Goal: Task Accomplishment & Management: Complete application form

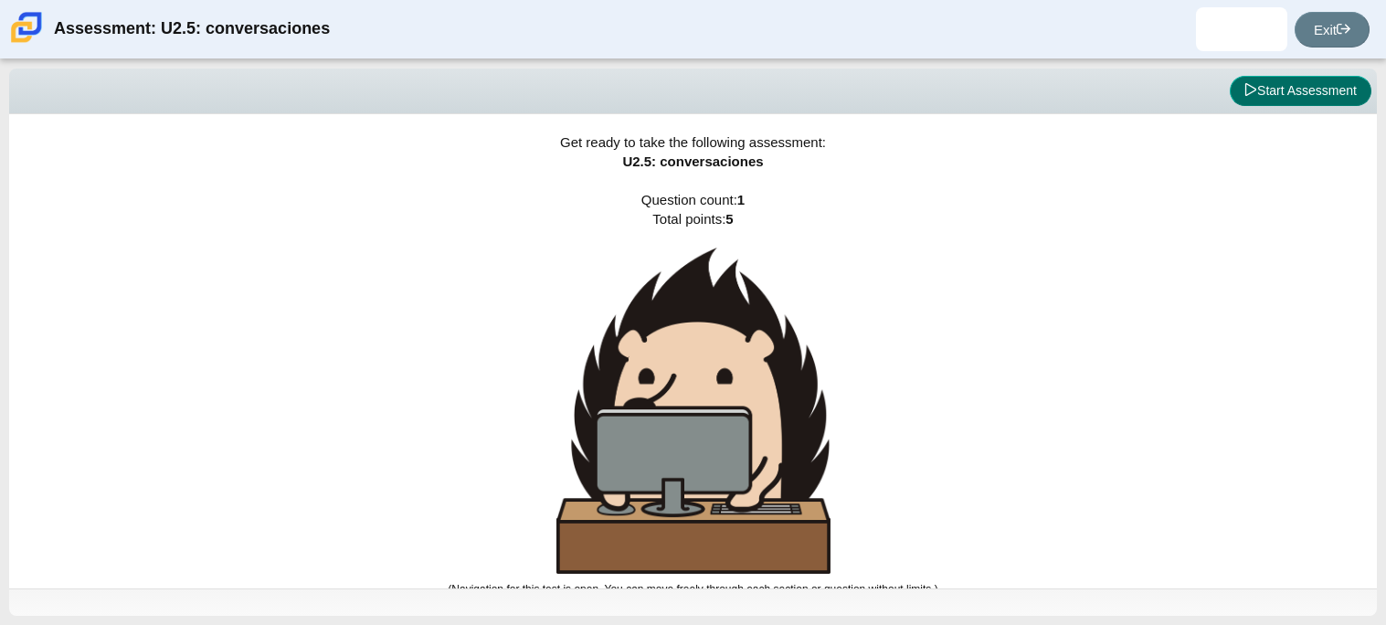
click at [1297, 93] on button "Start Assessment" at bounding box center [1301, 91] width 142 height 31
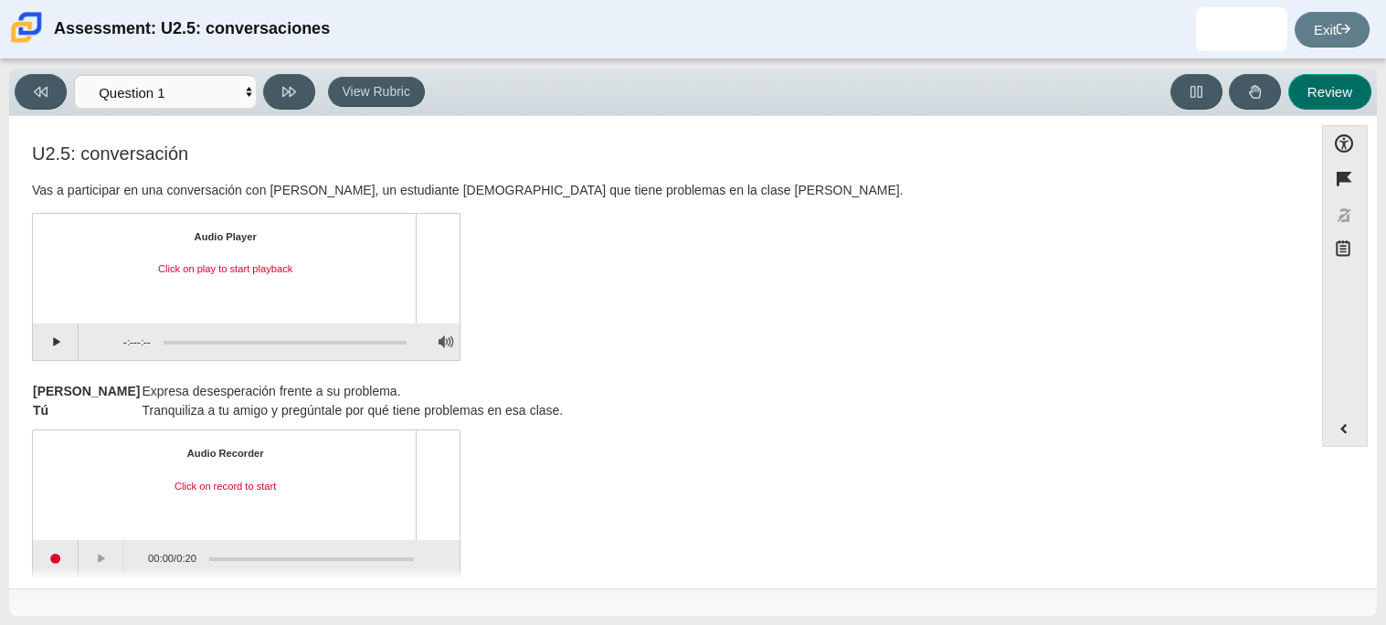
click at [1297, 93] on button "Review" at bounding box center [1329, 92] width 83 height 36
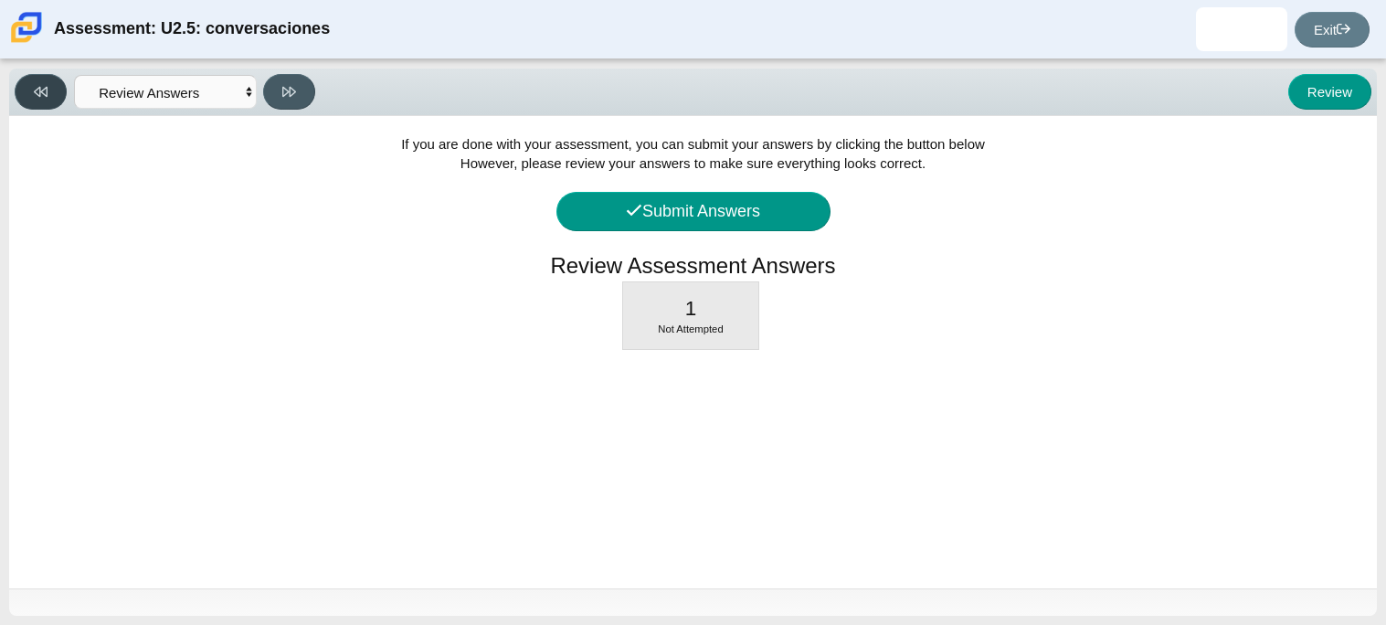
click at [31, 82] on button at bounding box center [41, 92] width 52 height 36
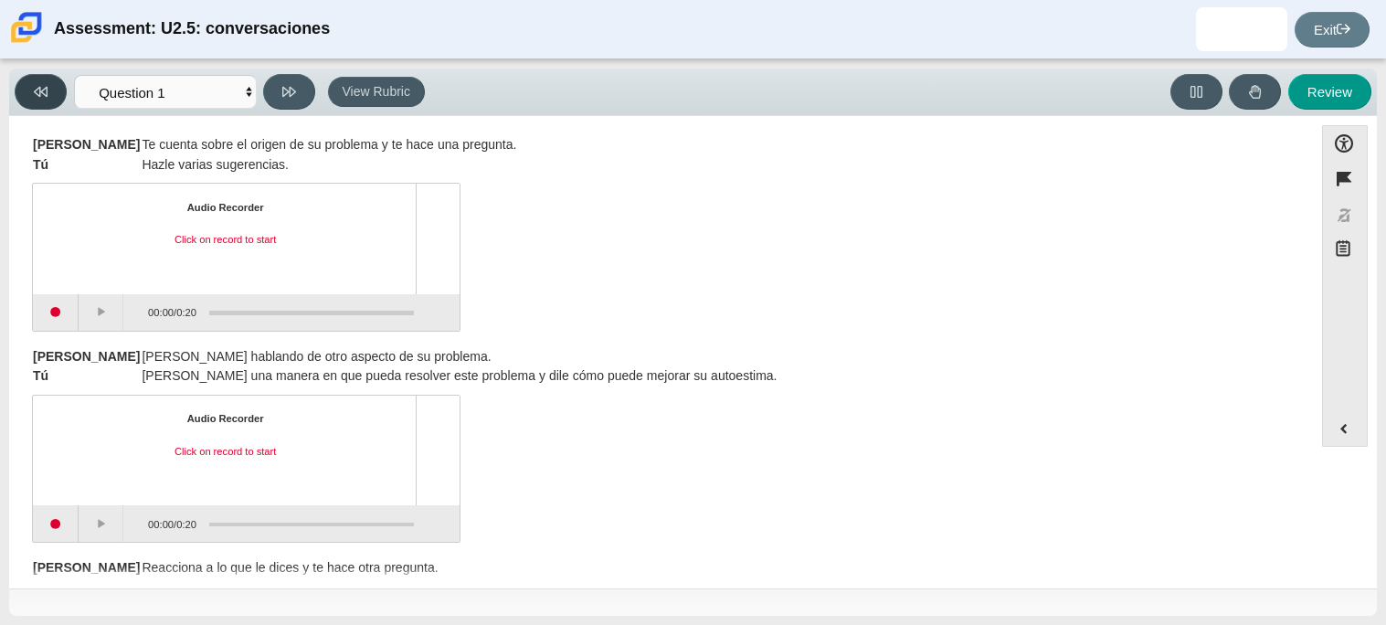
scroll to position [461, 0]
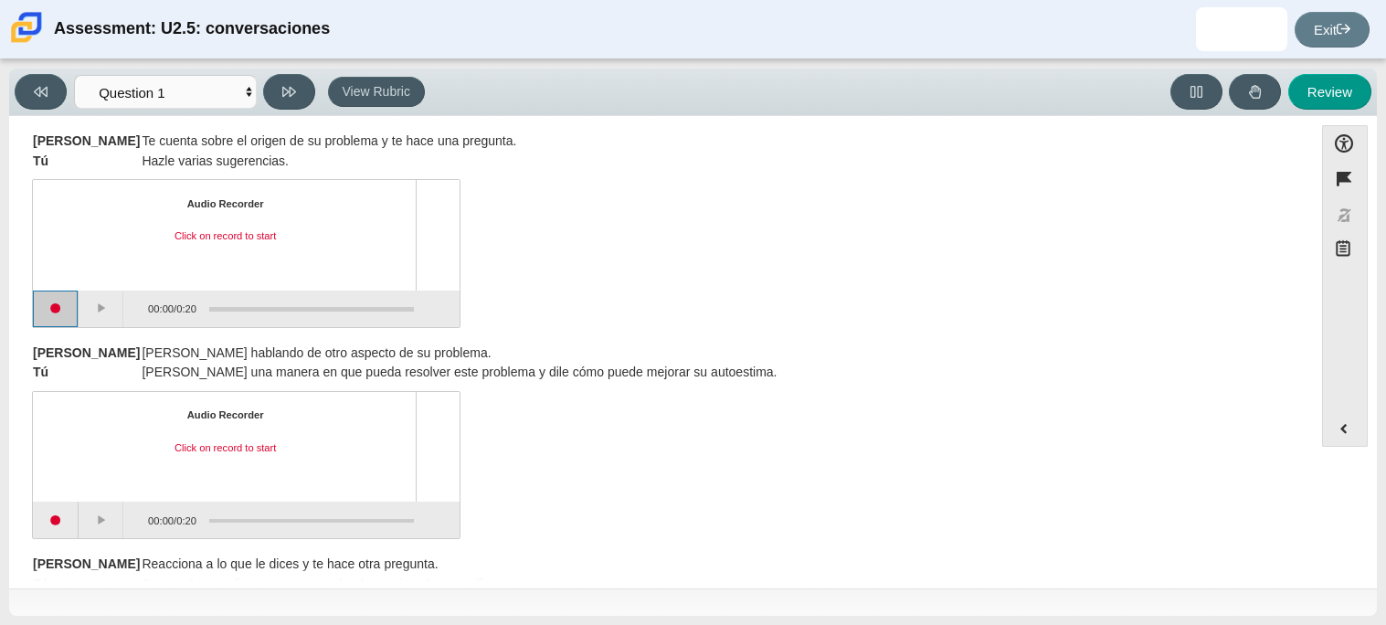
click at [58, 302] on button "Start recording" at bounding box center [56, 309] width 46 height 37
click at [106, 308] on button "Pause" at bounding box center [102, 309] width 46 height 37
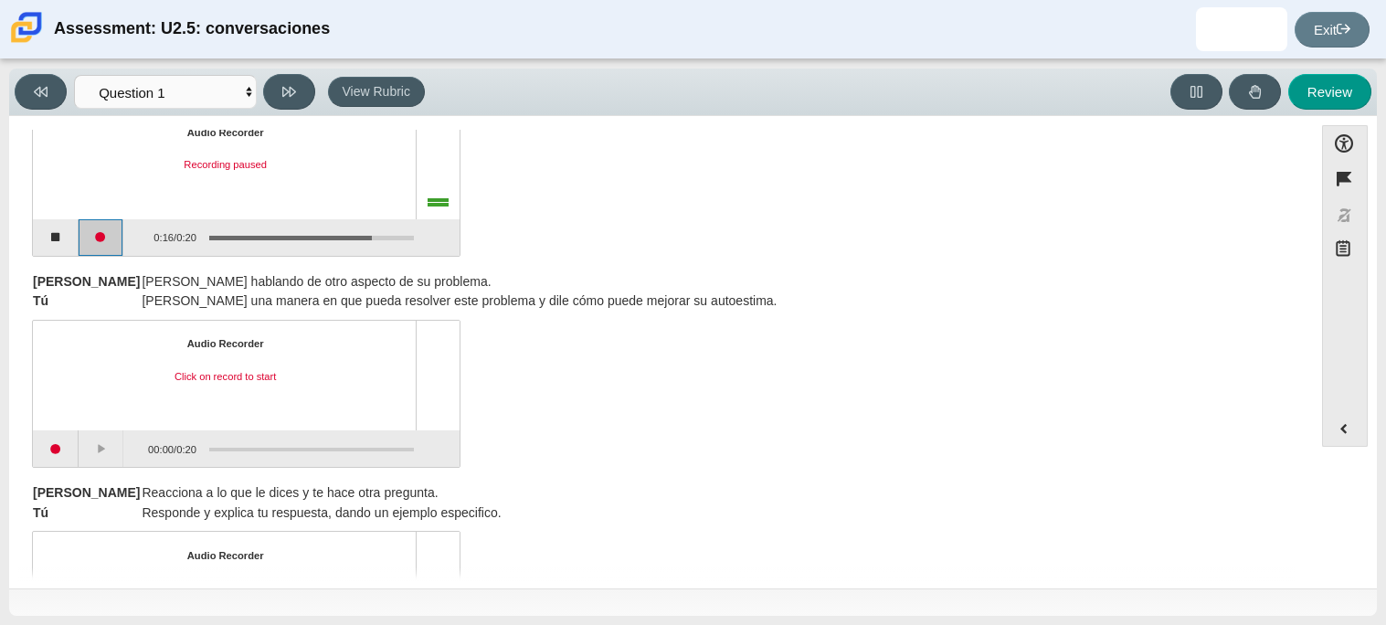
scroll to position [538, 0]
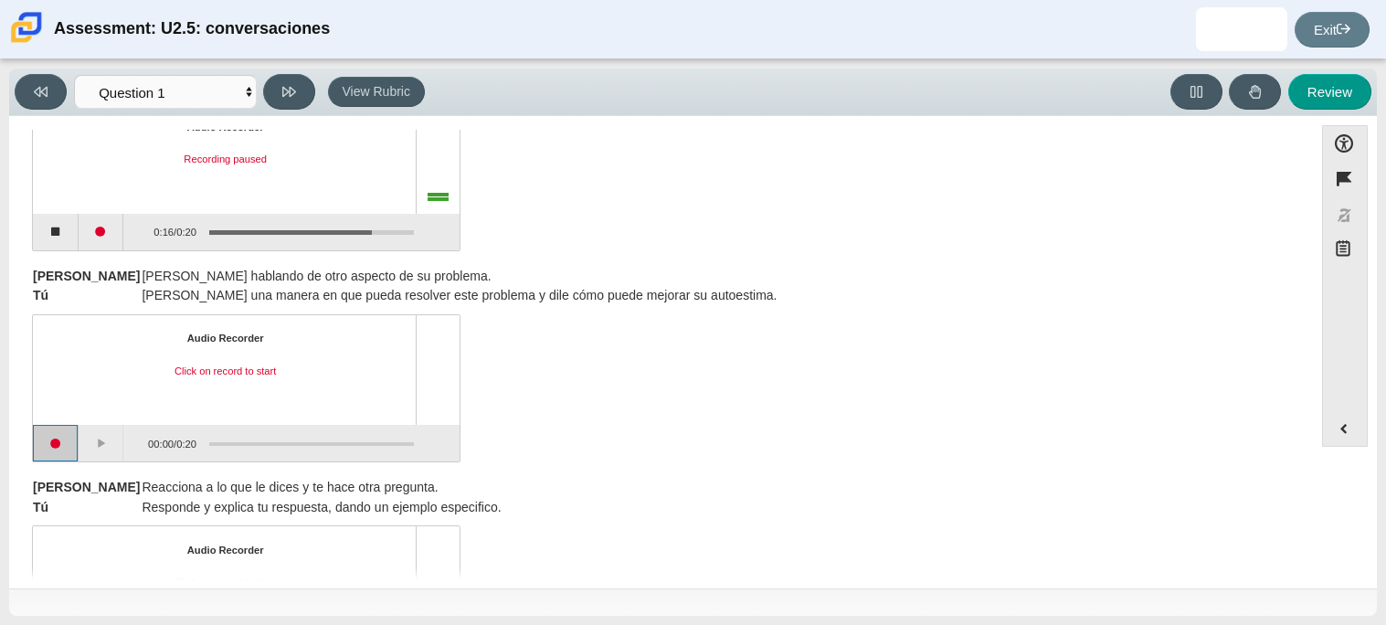
click at [54, 441] on button "Start recording" at bounding box center [56, 443] width 46 height 37
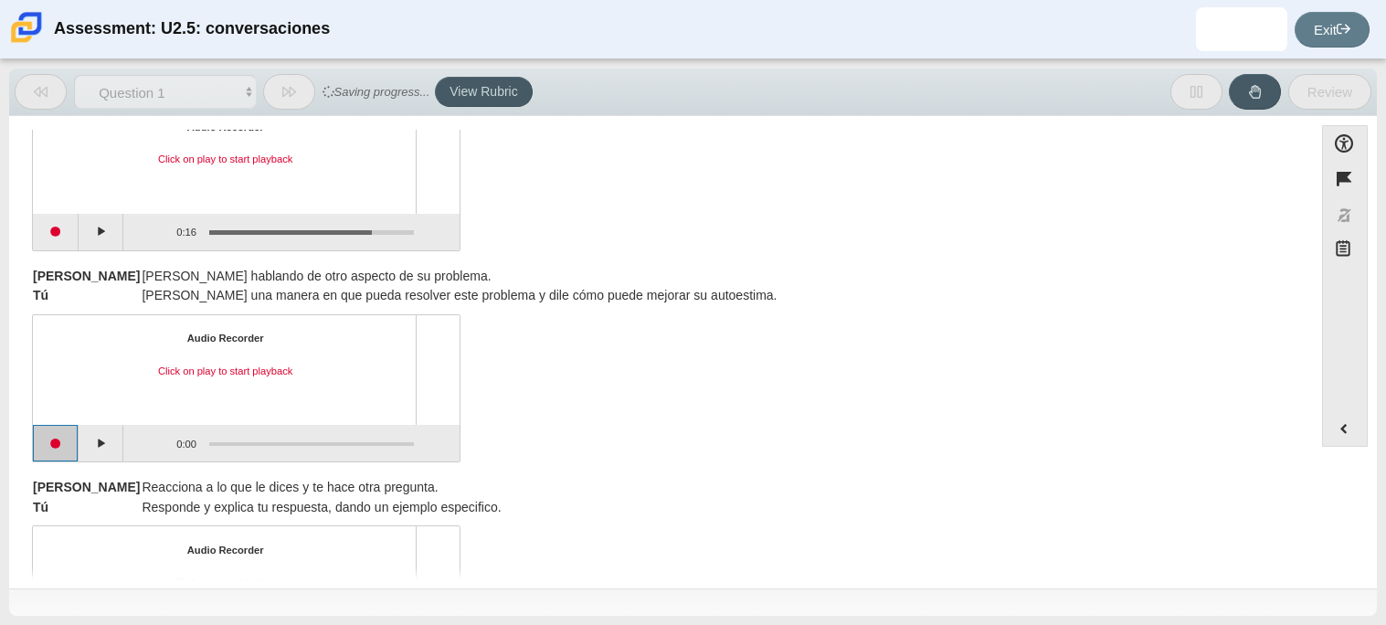
click at [54, 441] on button "Start recording" at bounding box center [56, 443] width 46 height 37
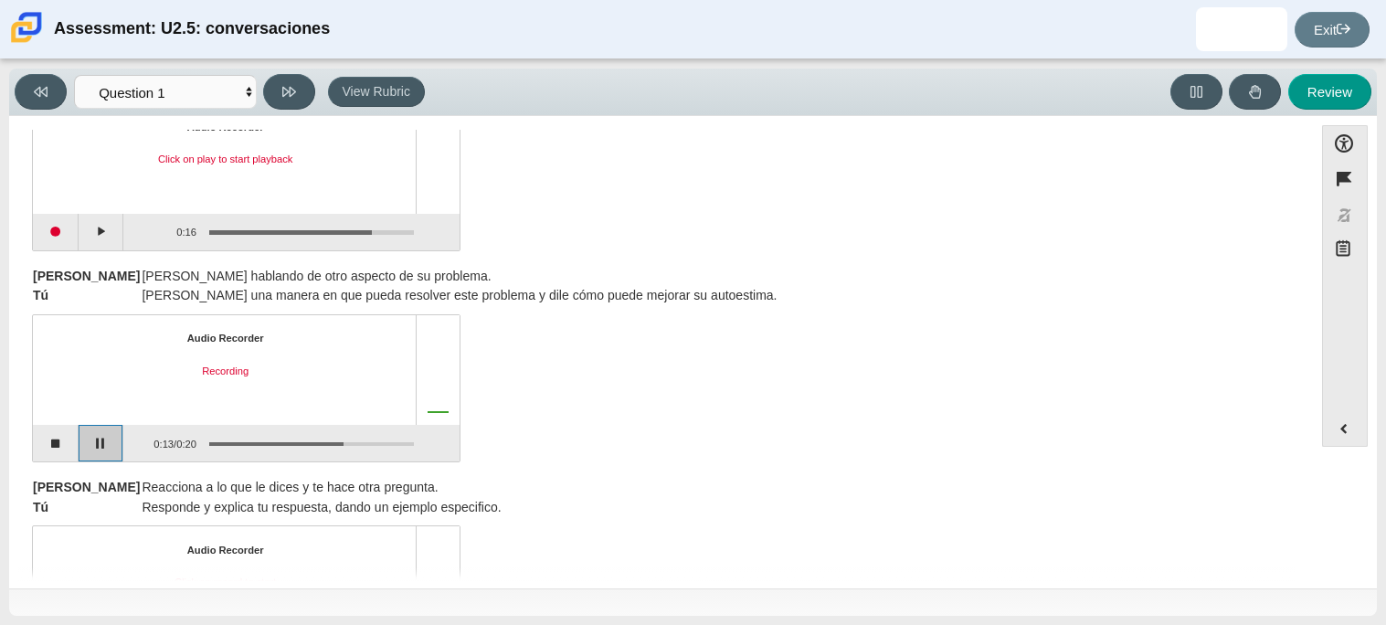
click at [86, 445] on button "Pause" at bounding box center [102, 443] width 46 height 37
click at [51, 442] on button "Stop recording" at bounding box center [56, 443] width 46 height 37
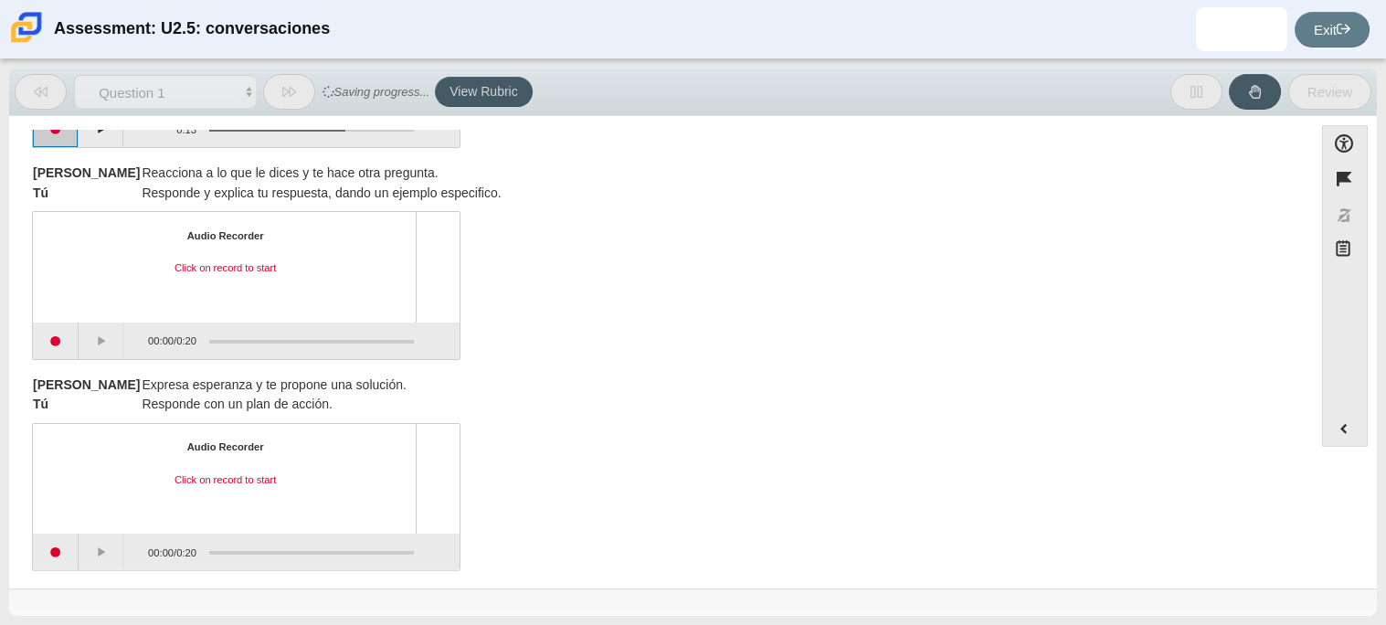
scroll to position [867, 0]
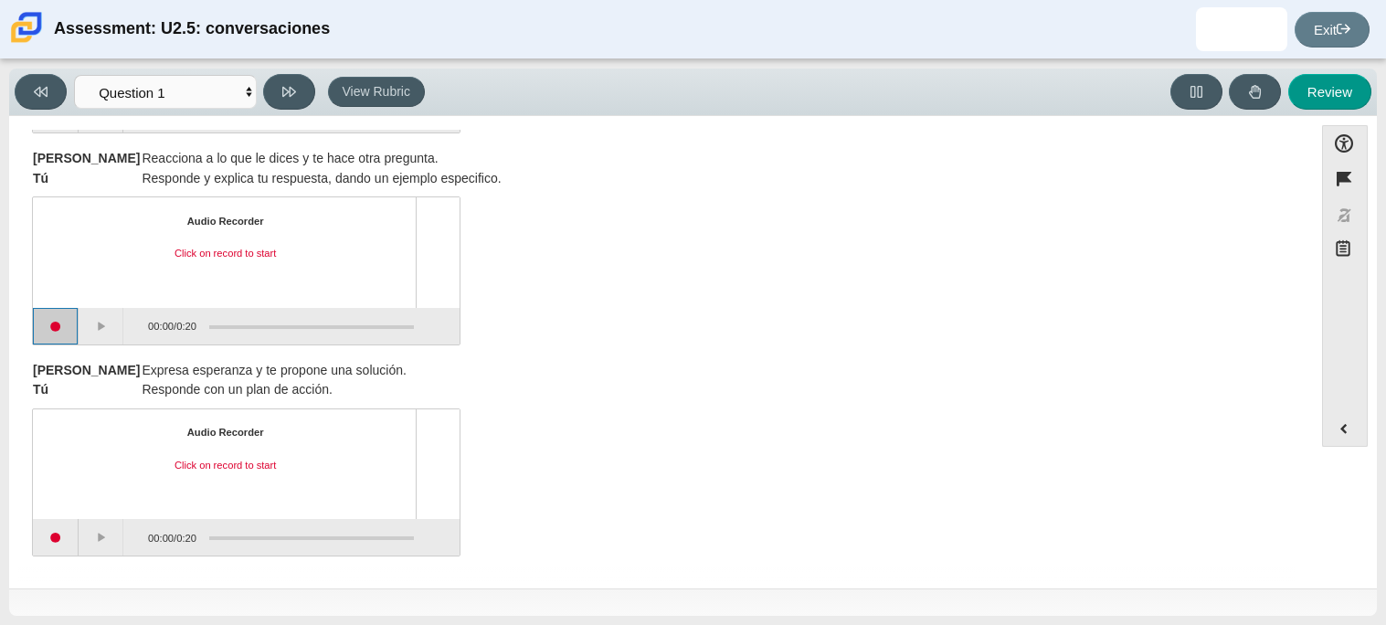
click at [54, 321] on button "Start recording" at bounding box center [56, 326] width 46 height 37
click at [54, 321] on button "Stop recording" at bounding box center [56, 326] width 46 height 37
click at [65, 532] on button "Start recording" at bounding box center [56, 537] width 46 height 37
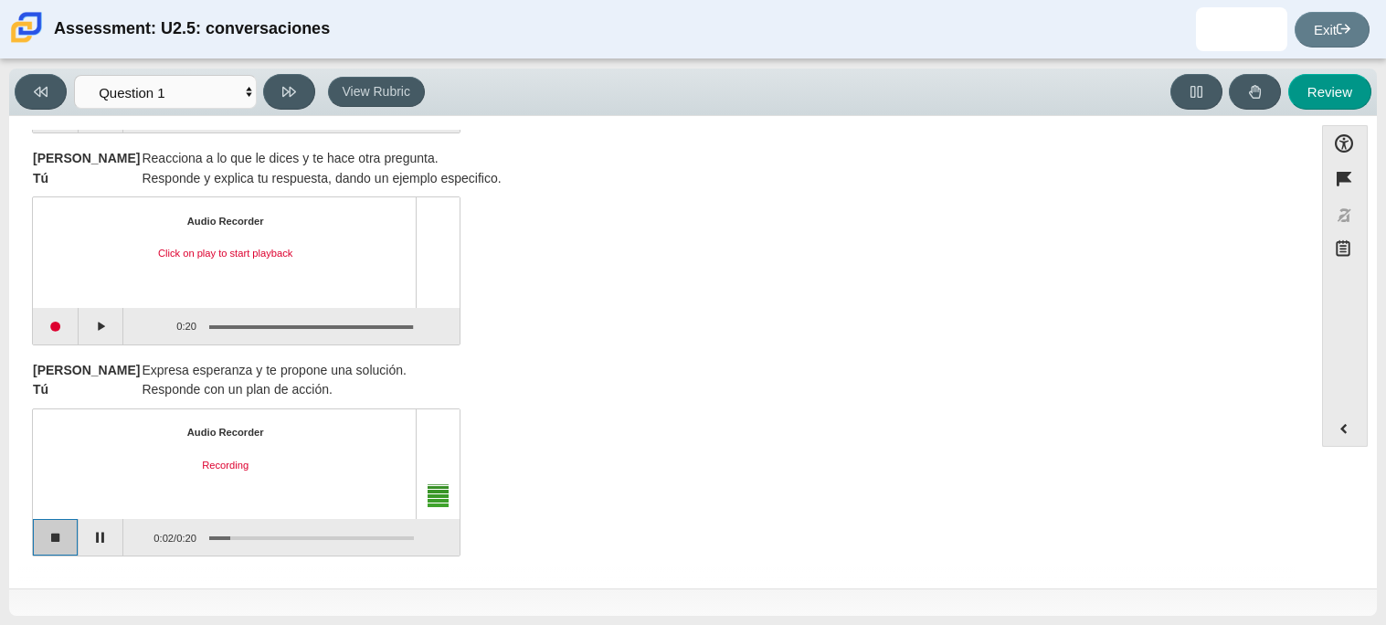
click at [65, 532] on button "Stop recording" at bounding box center [56, 537] width 46 height 37
click at [58, 537] on button "Start recording" at bounding box center [56, 537] width 46 height 37
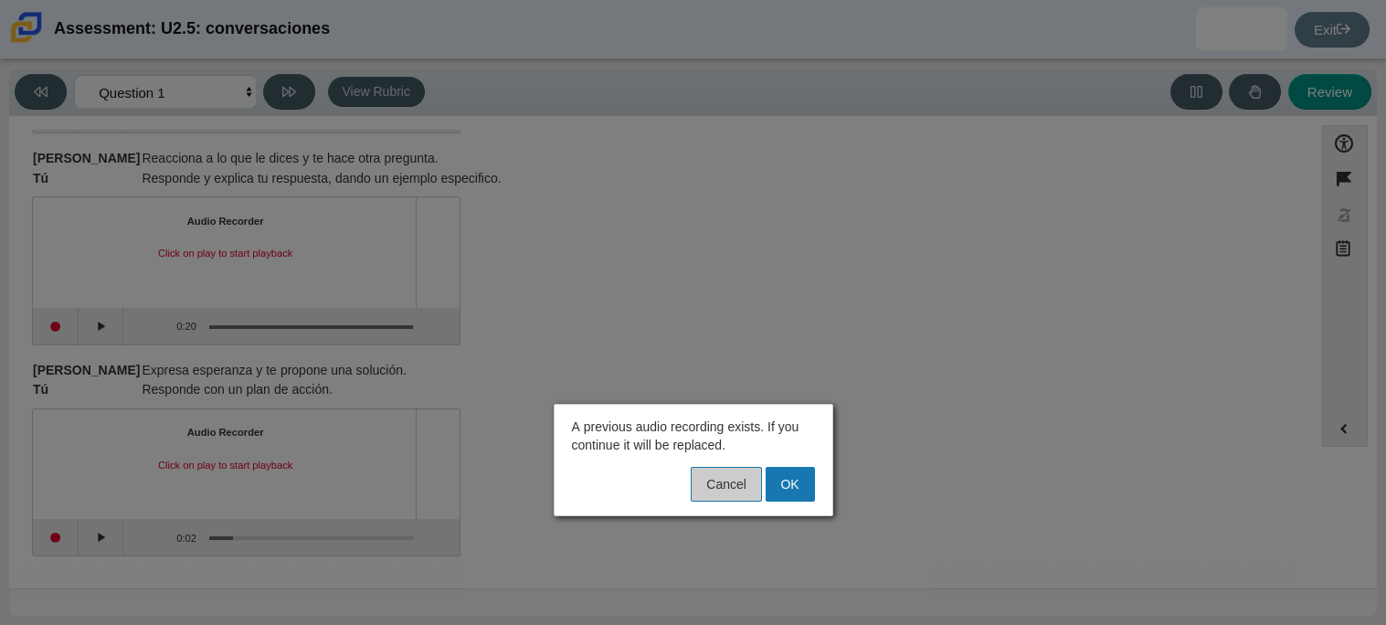
click at [726, 481] on button "Cancel" at bounding box center [726, 484] width 70 height 35
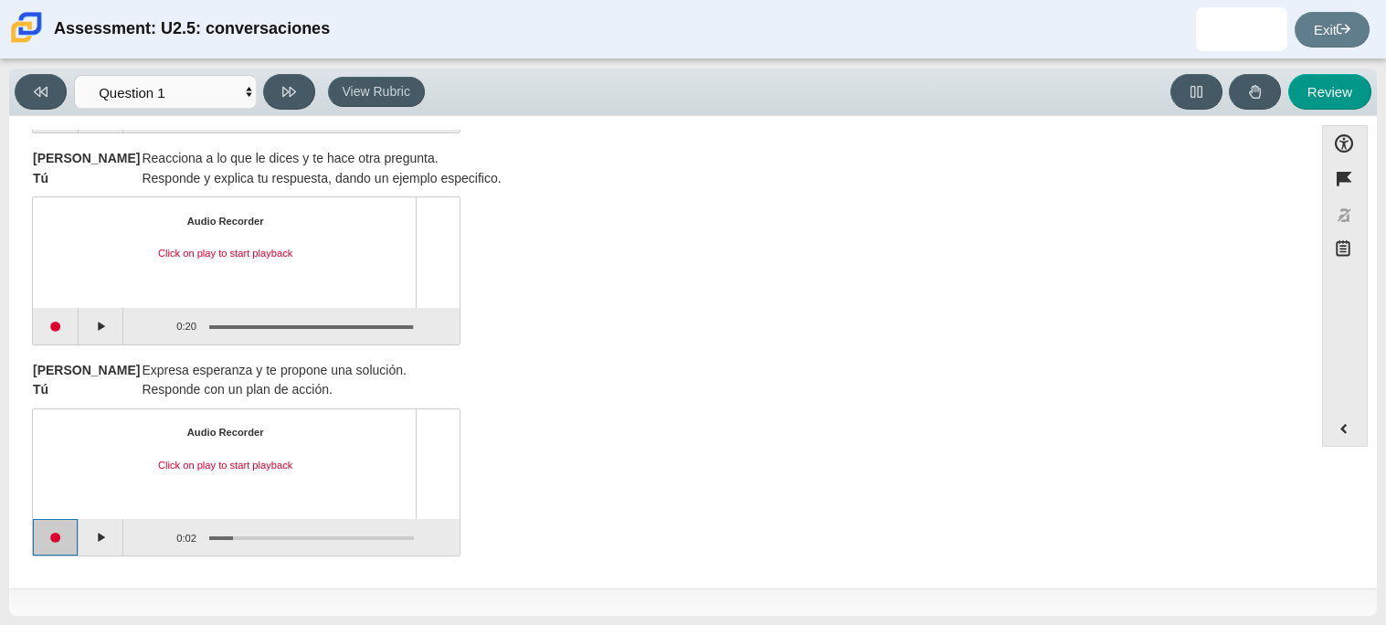
click at [54, 533] on button "Start recording" at bounding box center [56, 537] width 46 height 37
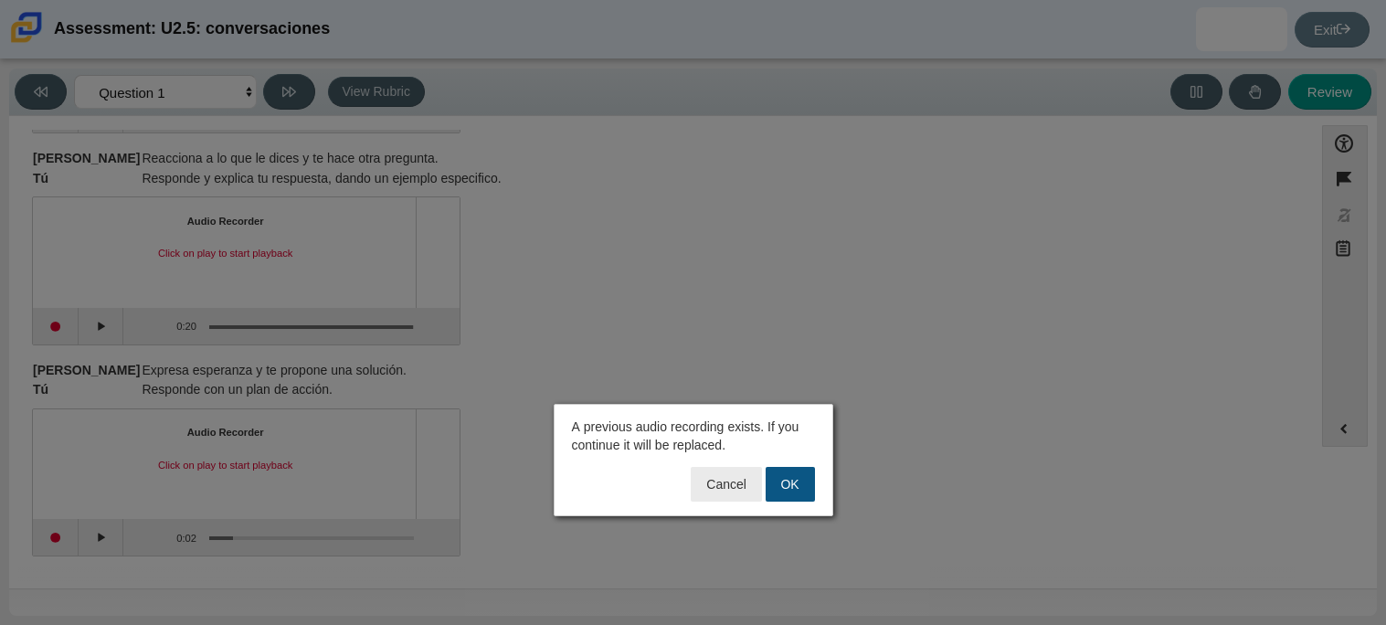
click at [794, 480] on button "OK" at bounding box center [790, 484] width 49 height 35
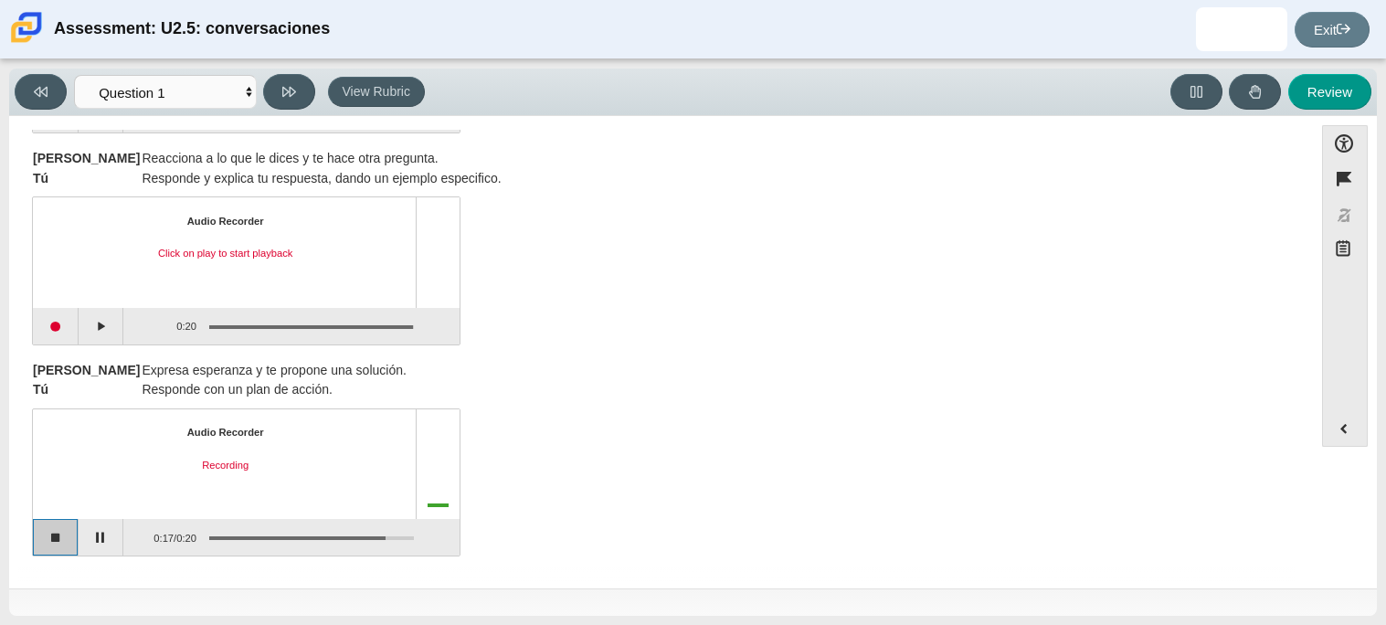
click at [51, 535] on button "Stop recording" at bounding box center [56, 537] width 46 height 37
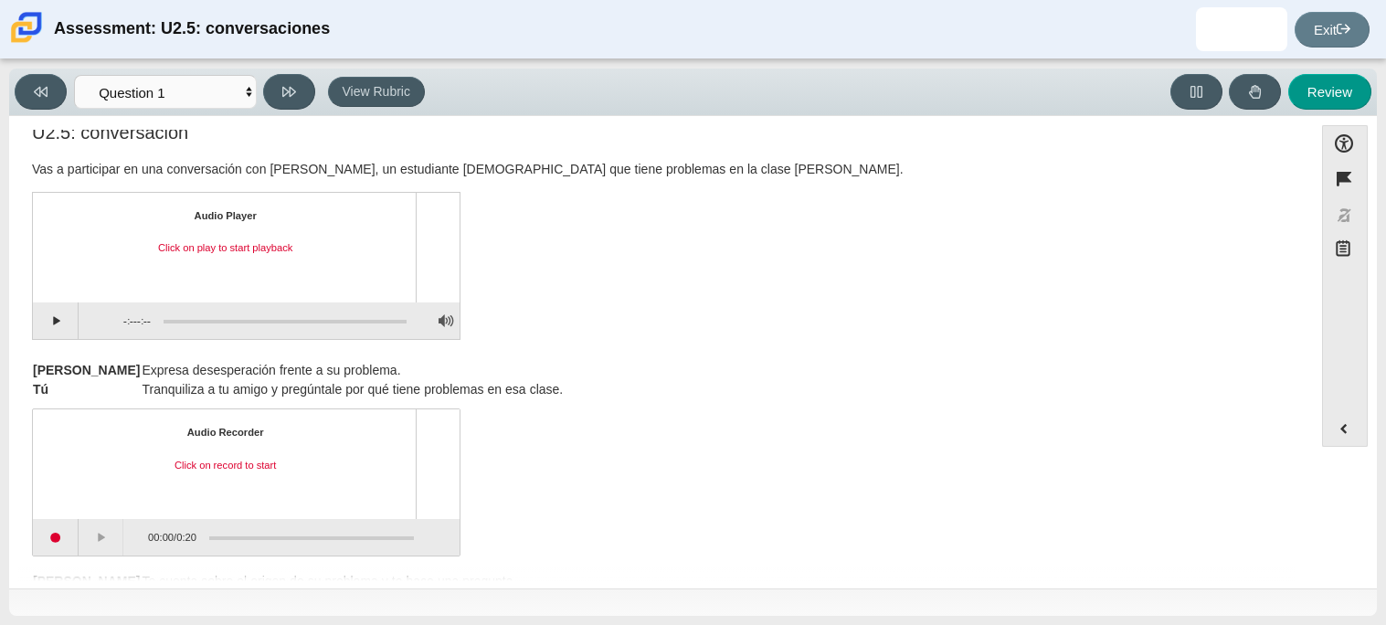
scroll to position [3, 0]
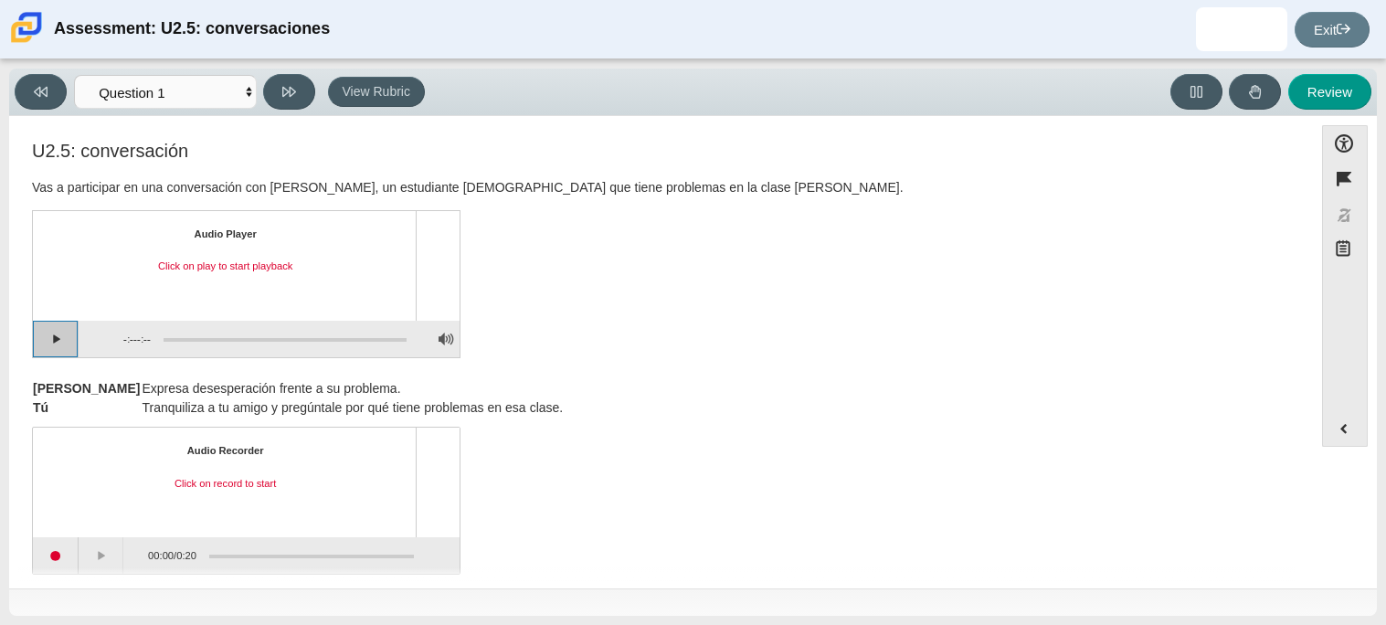
click at [58, 342] on button "Play" at bounding box center [56, 339] width 46 height 37
click at [58, 342] on button "Pause playback" at bounding box center [56, 339] width 46 height 37
click at [58, 342] on button "Continue playback" at bounding box center [56, 339] width 46 height 37
click at [204, 331] on div "Assessment items" at bounding box center [279, 339] width 256 height 33
click at [208, 338] on div "Assessment items" at bounding box center [285, 340] width 243 height 4
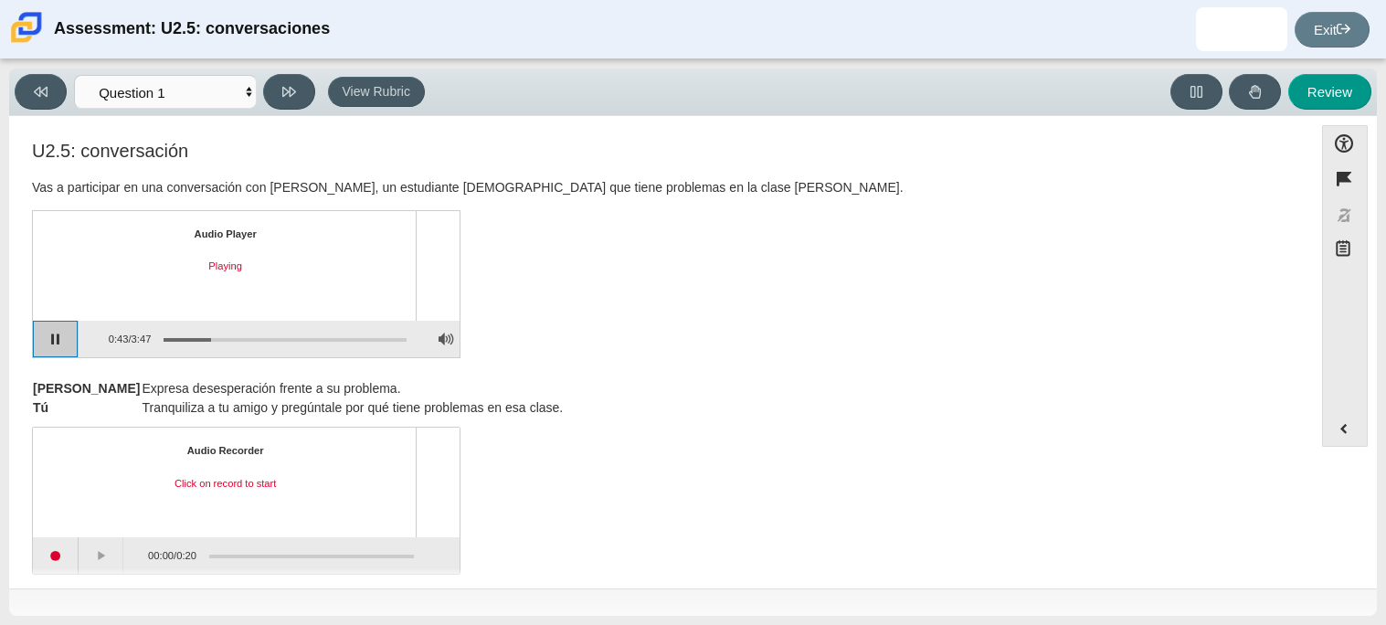
click at [61, 336] on button "Pause playback" at bounding box center [56, 339] width 46 height 37
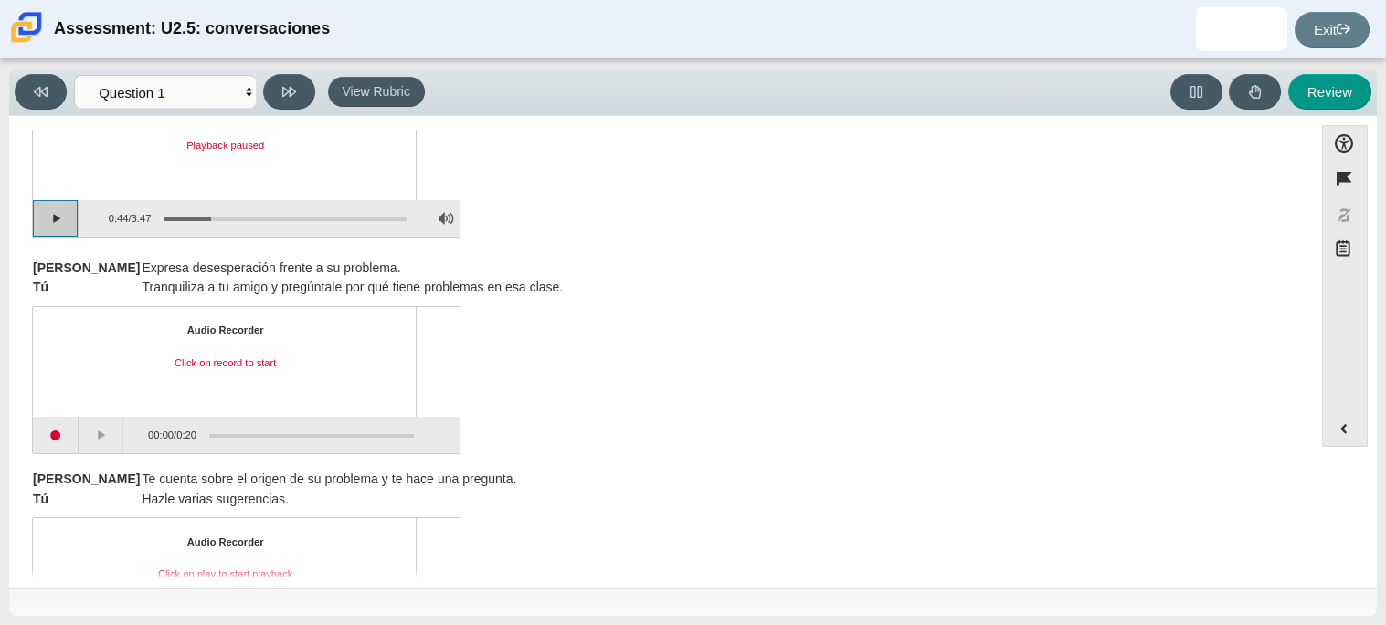
scroll to position [150, 0]
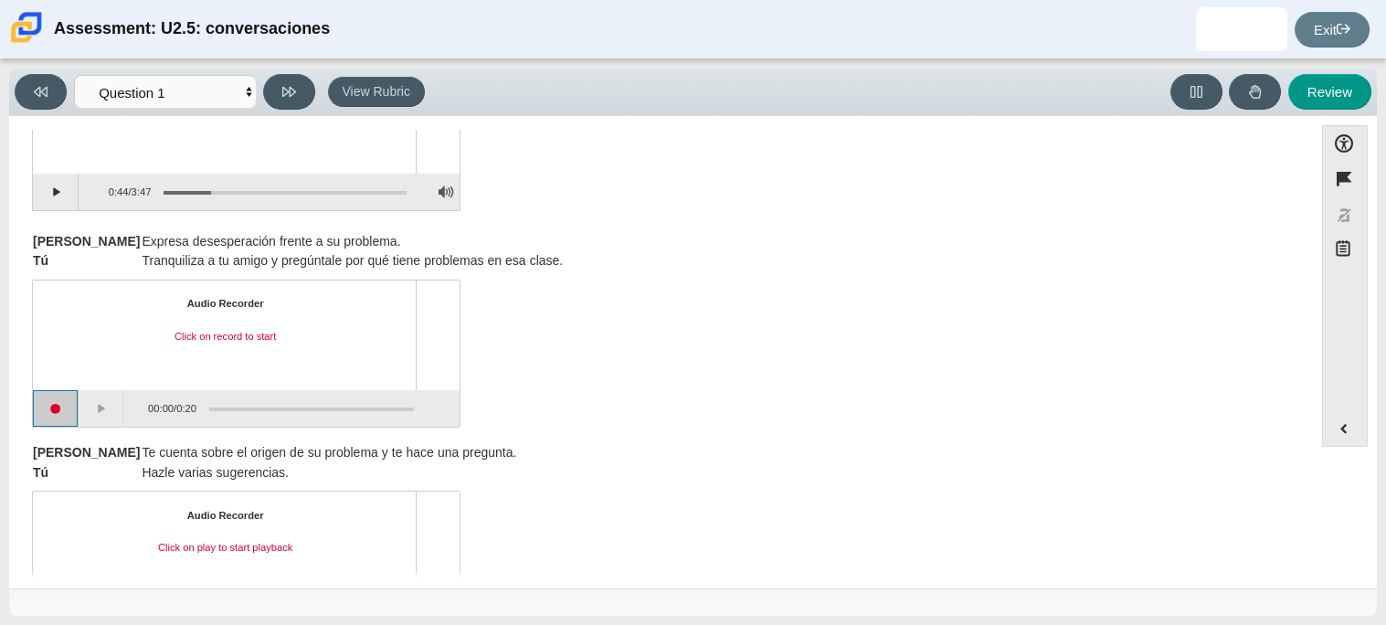
click at [59, 417] on button "Start recording" at bounding box center [56, 408] width 46 height 37
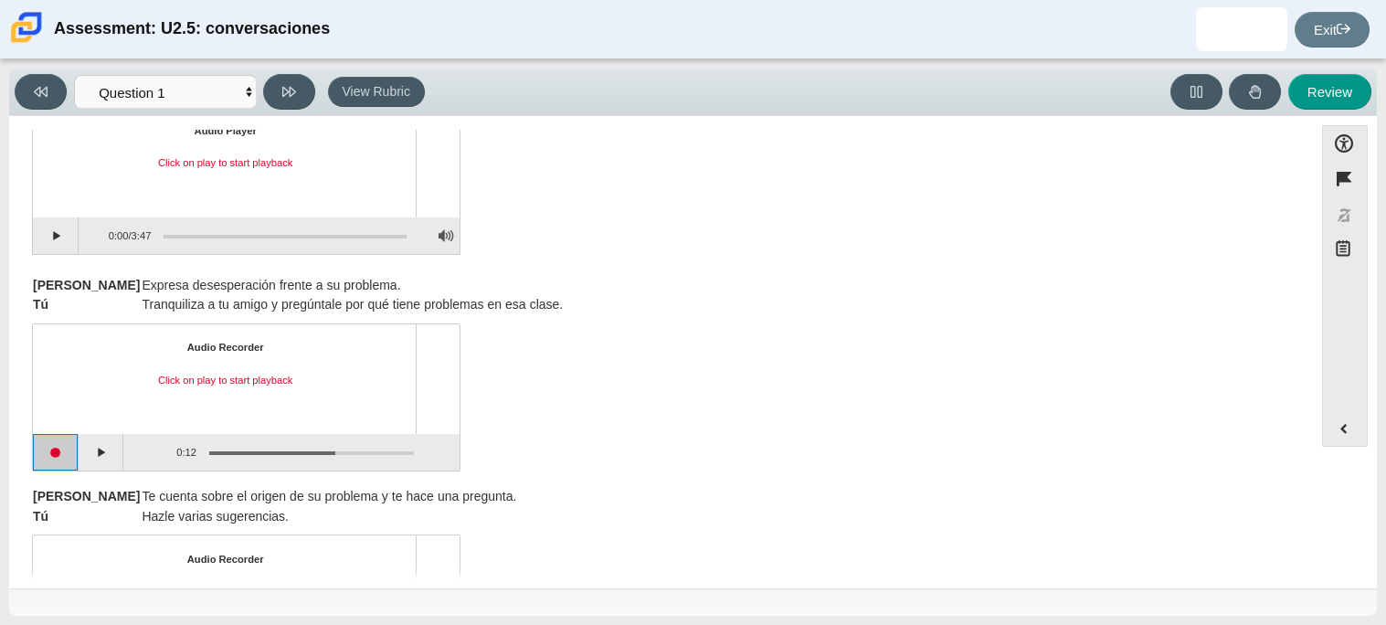
scroll to position [196, 0]
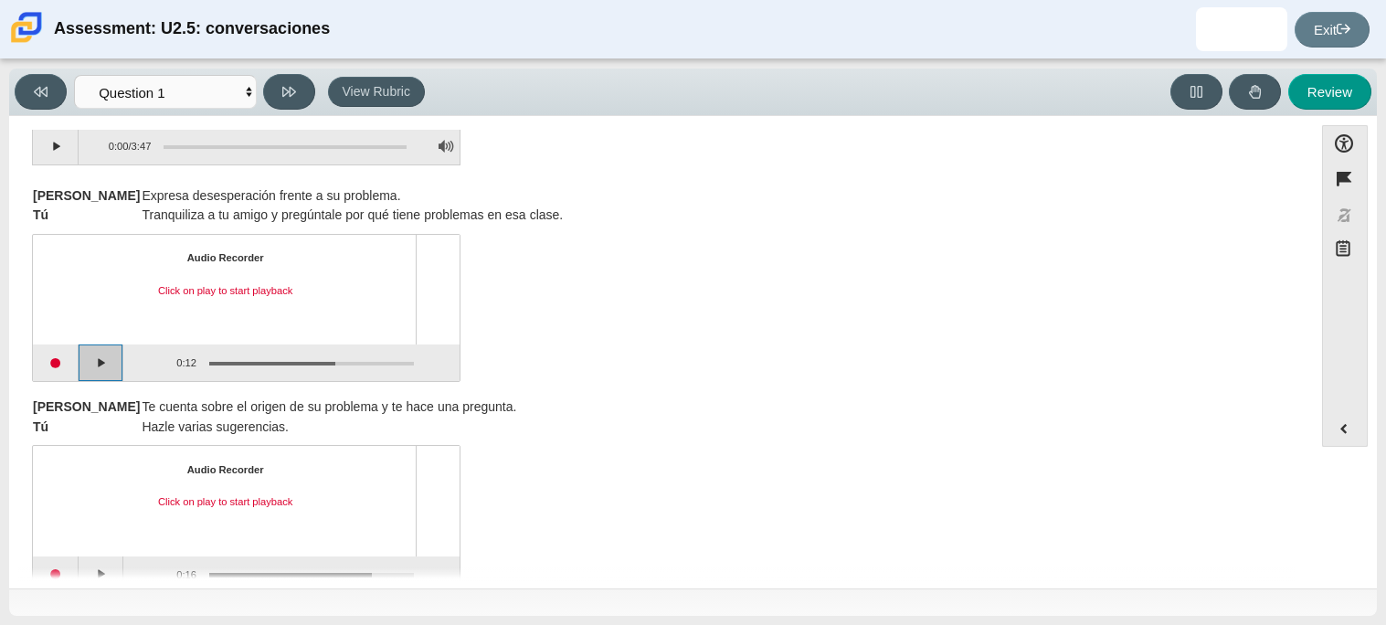
click at [106, 361] on button "Play" at bounding box center [102, 362] width 46 height 37
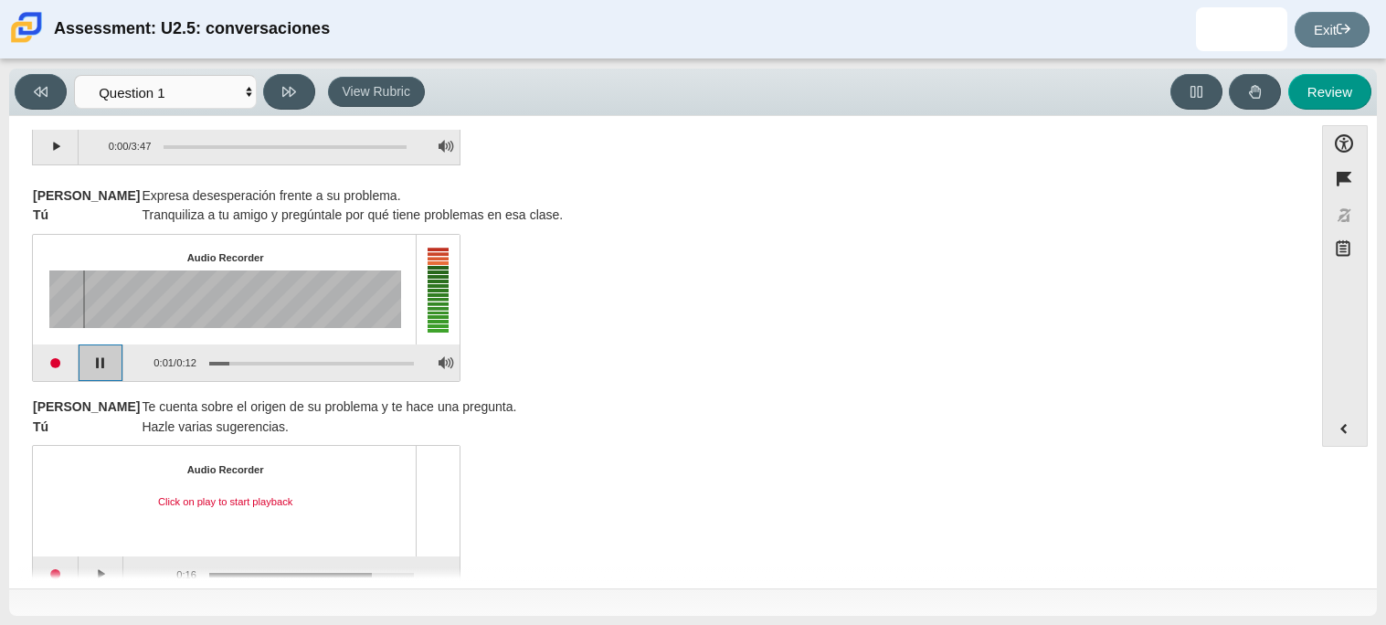
click at [106, 361] on button "Pause playback" at bounding box center [102, 362] width 46 height 37
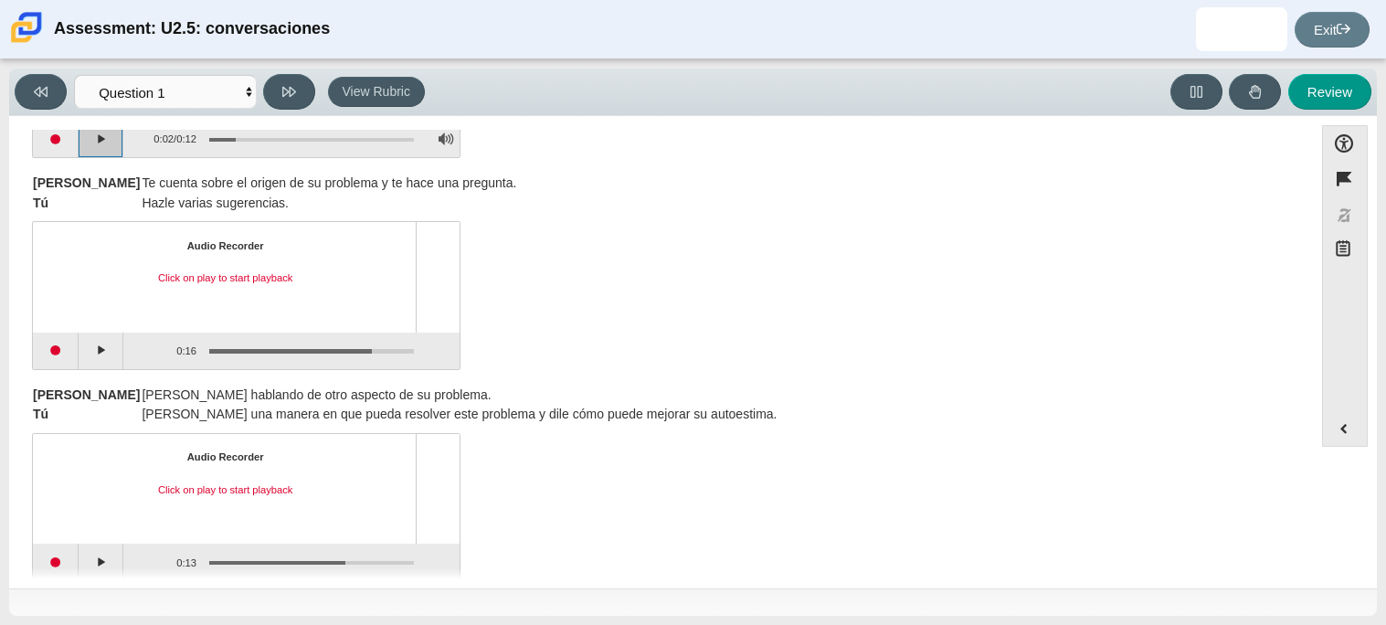
scroll to position [432, 0]
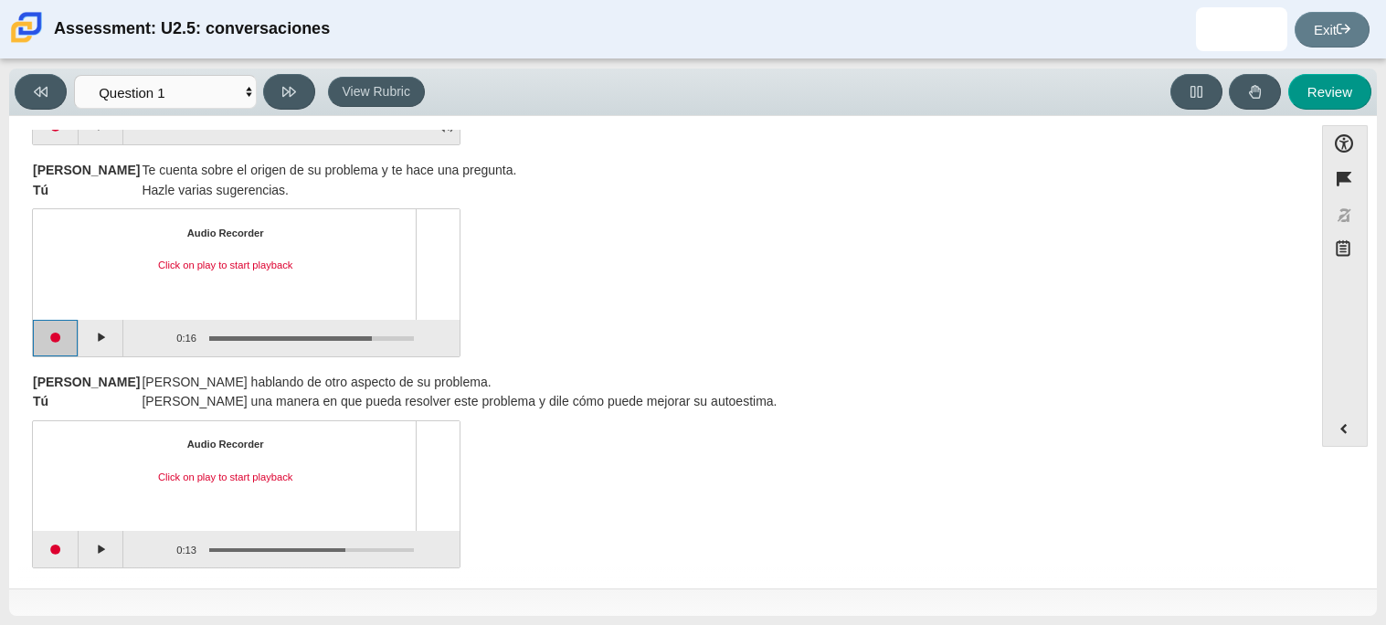
click at [57, 339] on button "Start recording" at bounding box center [56, 338] width 46 height 37
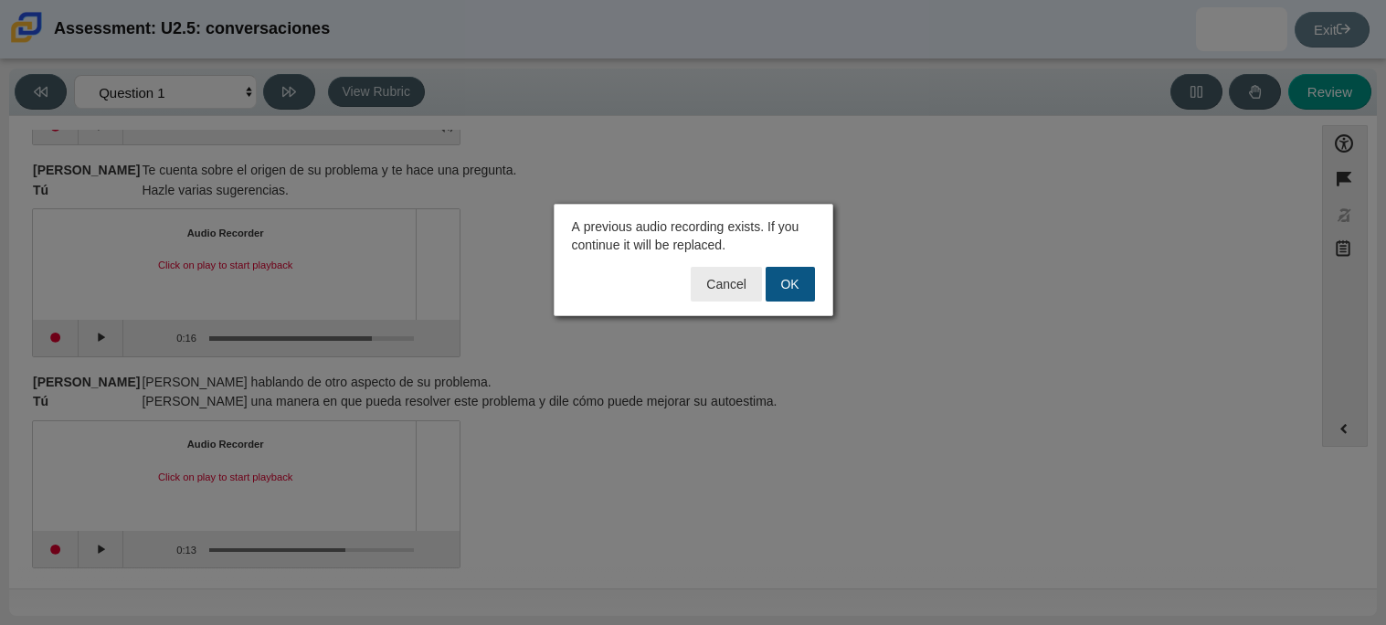
click at [796, 279] on button "OK" at bounding box center [790, 284] width 49 height 35
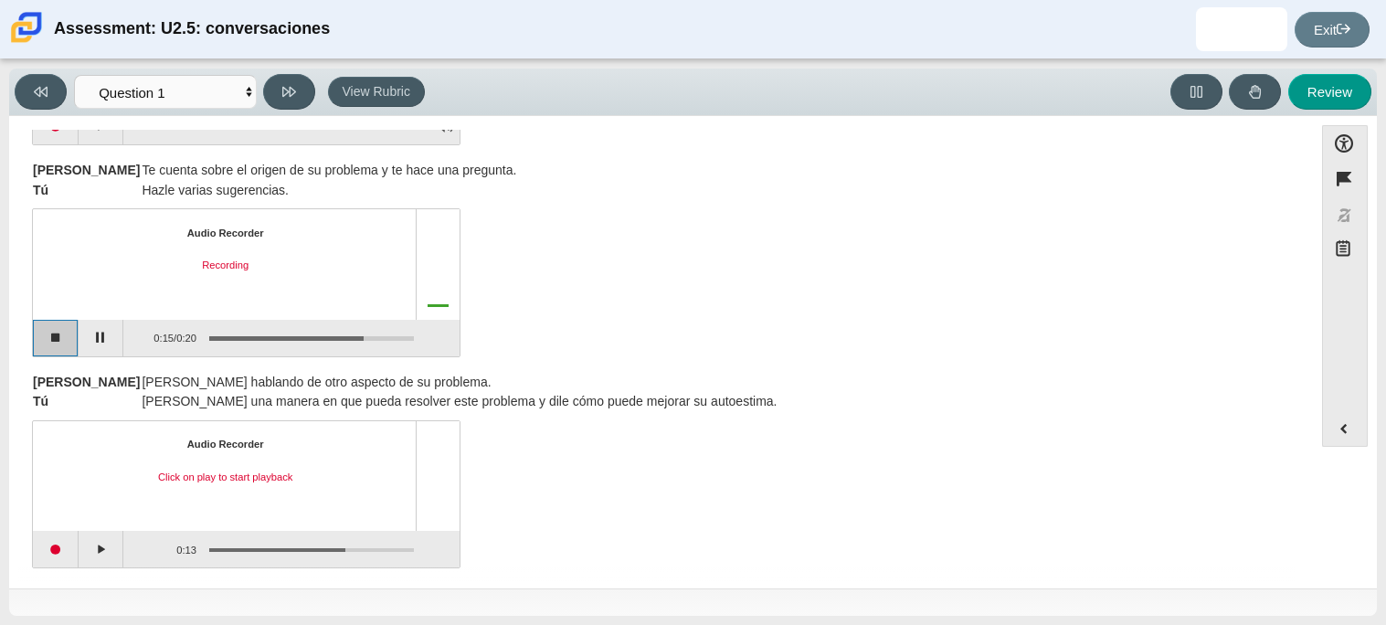
click at [55, 343] on button "Stop recording" at bounding box center [56, 338] width 46 height 37
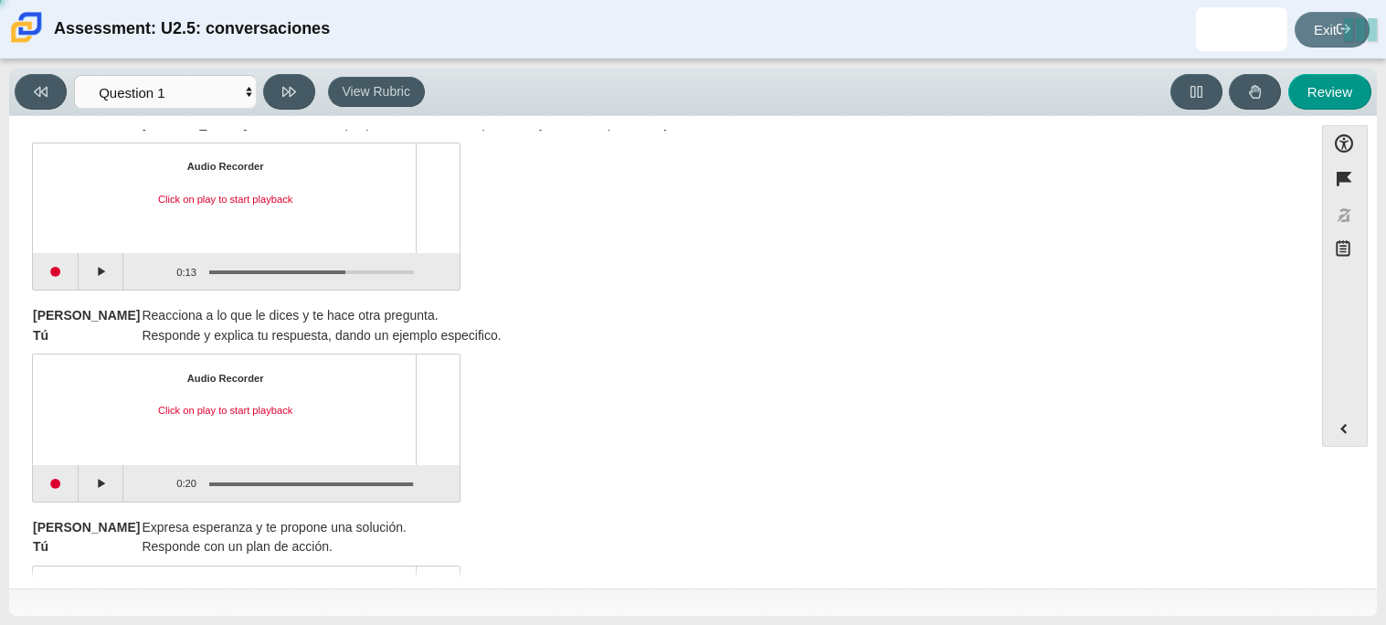
scroll to position [719, 0]
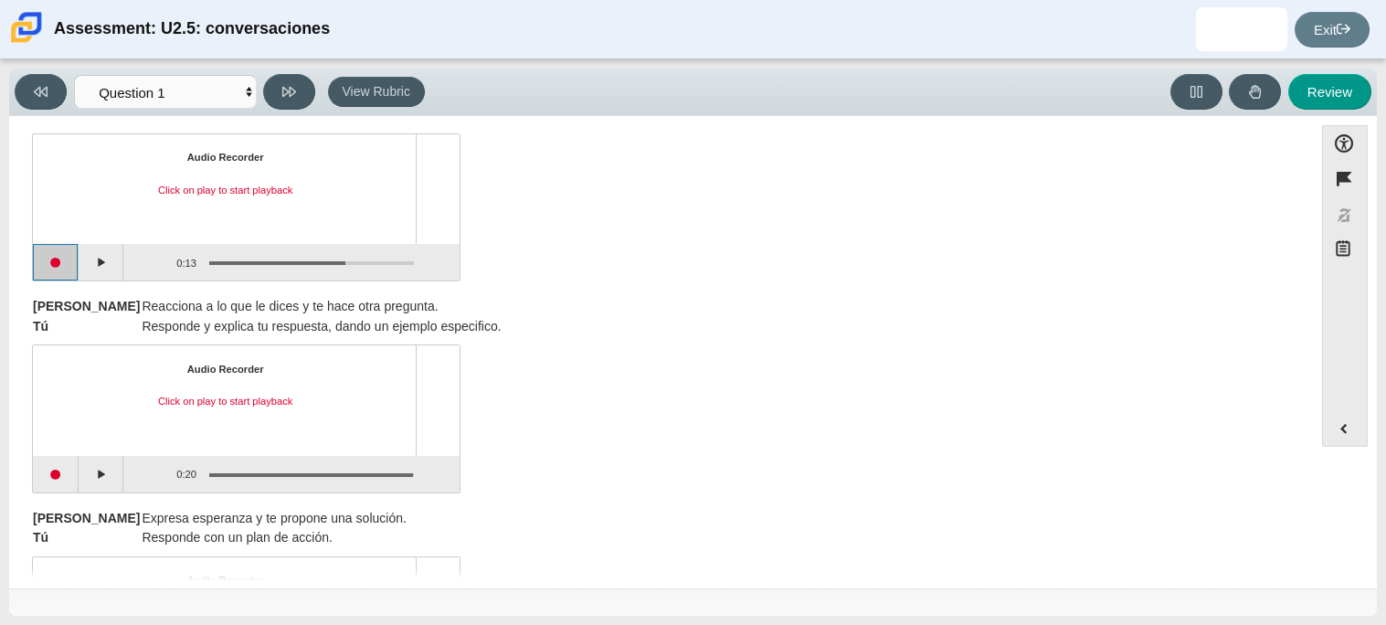
click at [54, 262] on button "Start recording" at bounding box center [56, 262] width 46 height 37
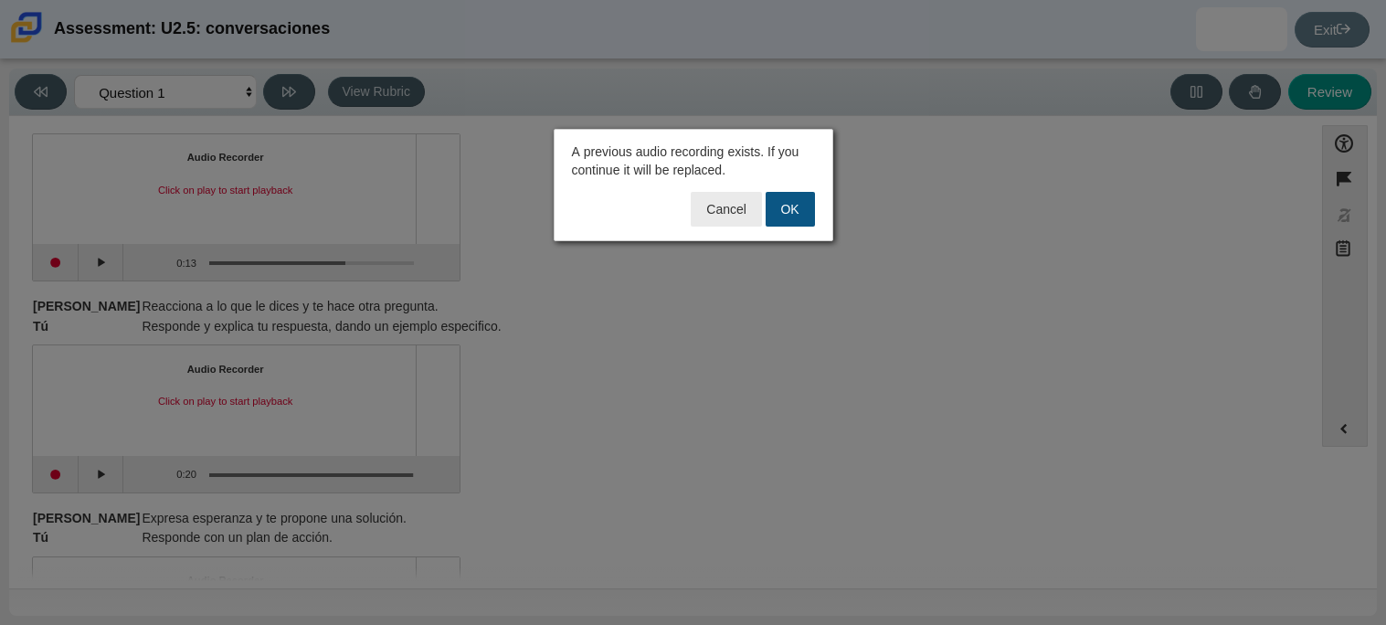
click at [811, 203] on button "OK" at bounding box center [790, 209] width 49 height 35
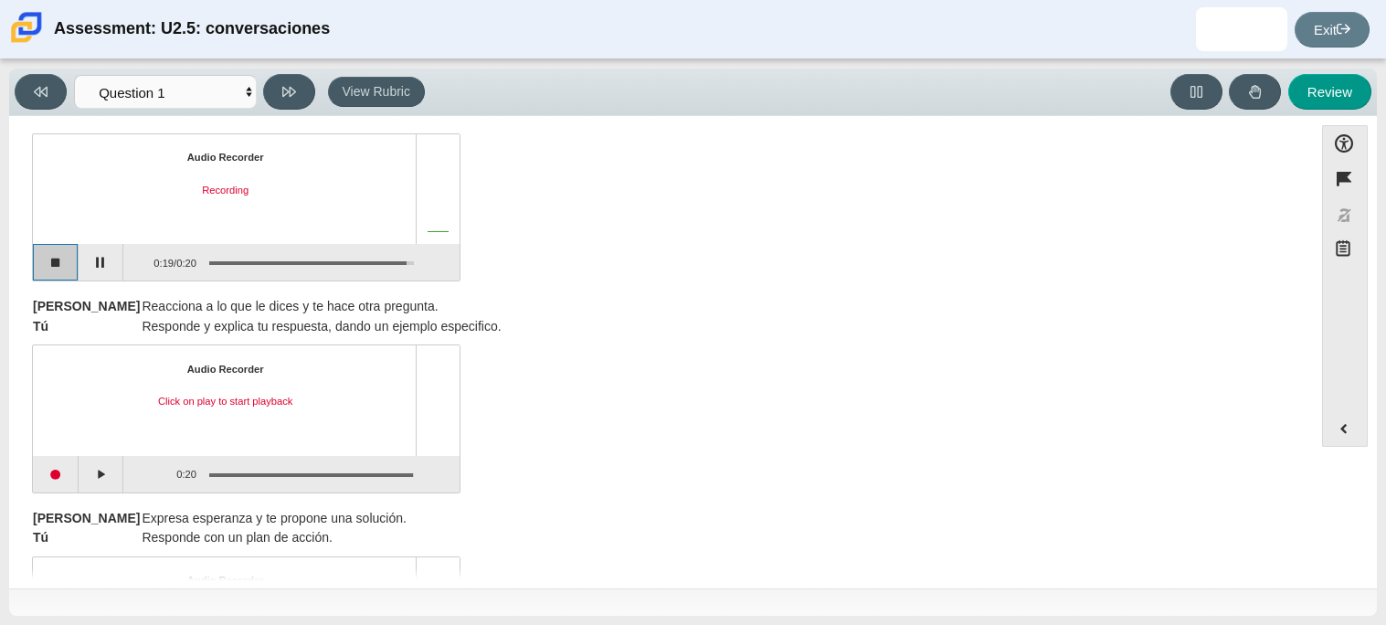
click at [60, 252] on button "Stop recording" at bounding box center [56, 262] width 46 height 37
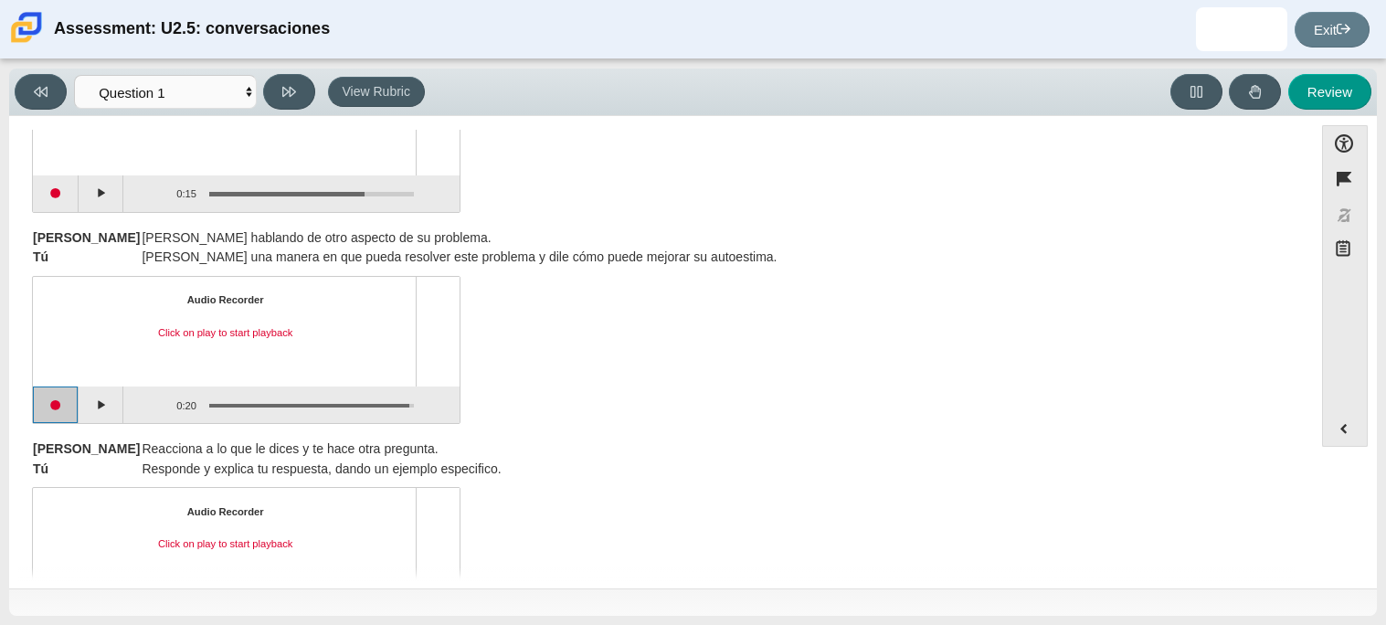
scroll to position [867, 0]
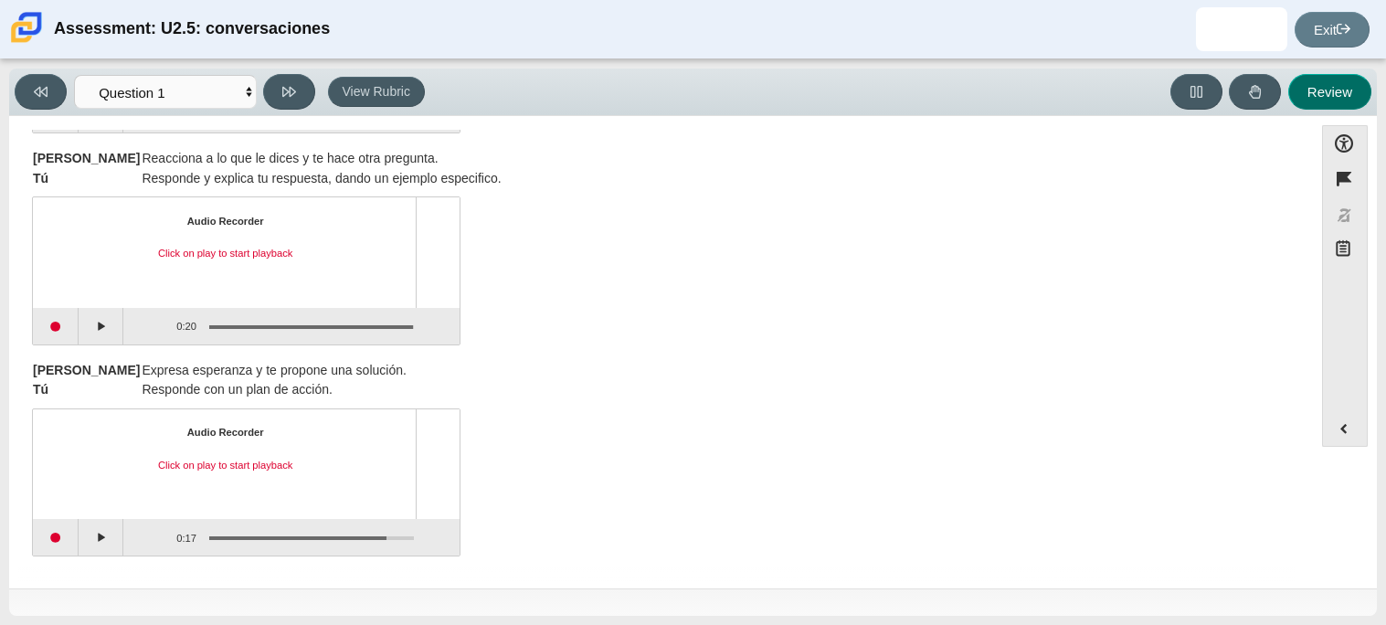
click at [1305, 88] on button "Review" at bounding box center [1329, 92] width 83 height 36
select select "review"
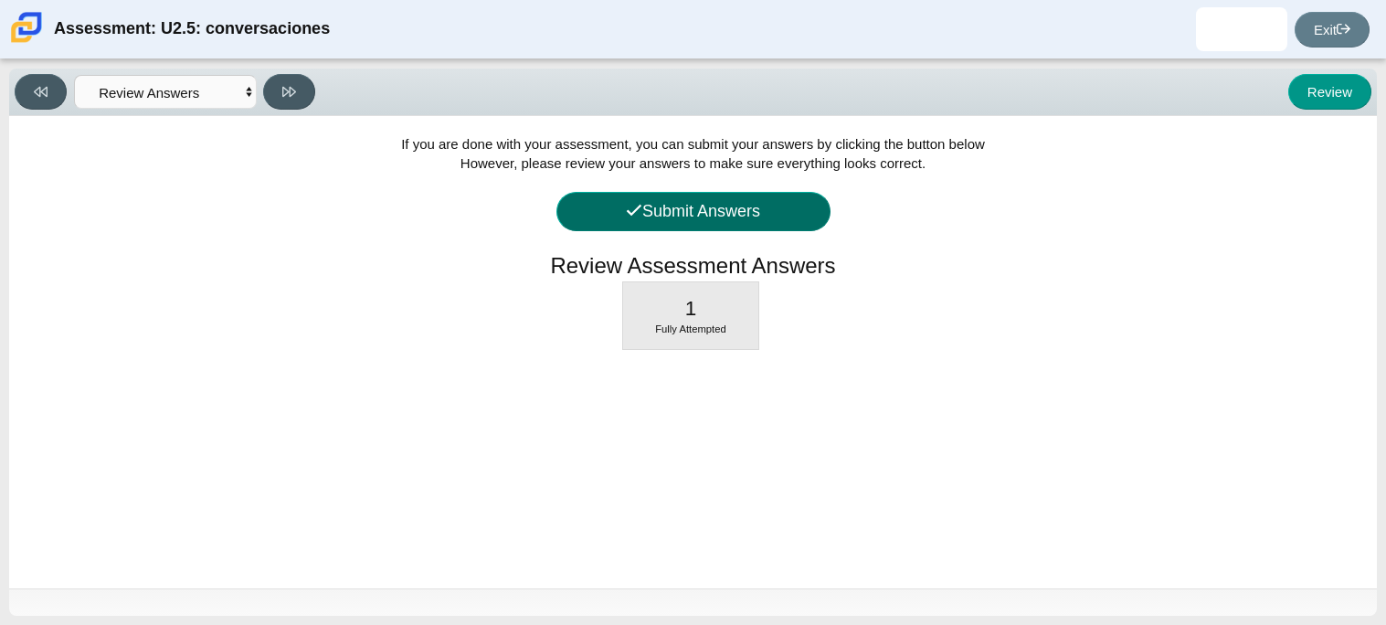
click at [669, 218] on button "Submit Answers" at bounding box center [693, 211] width 274 height 39
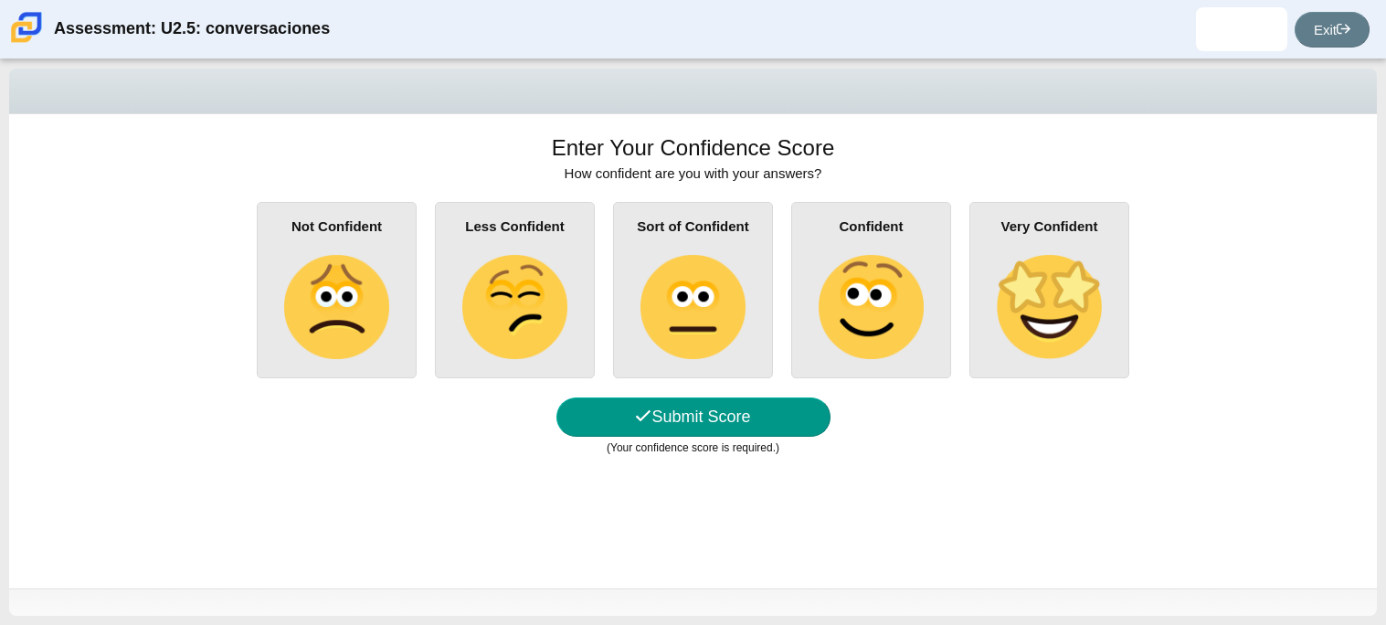
click at [697, 266] on img at bounding box center [693, 307] width 104 height 104
click at [0, 0] on input "Sort of Confident" at bounding box center [0, 0] width 0 height 0
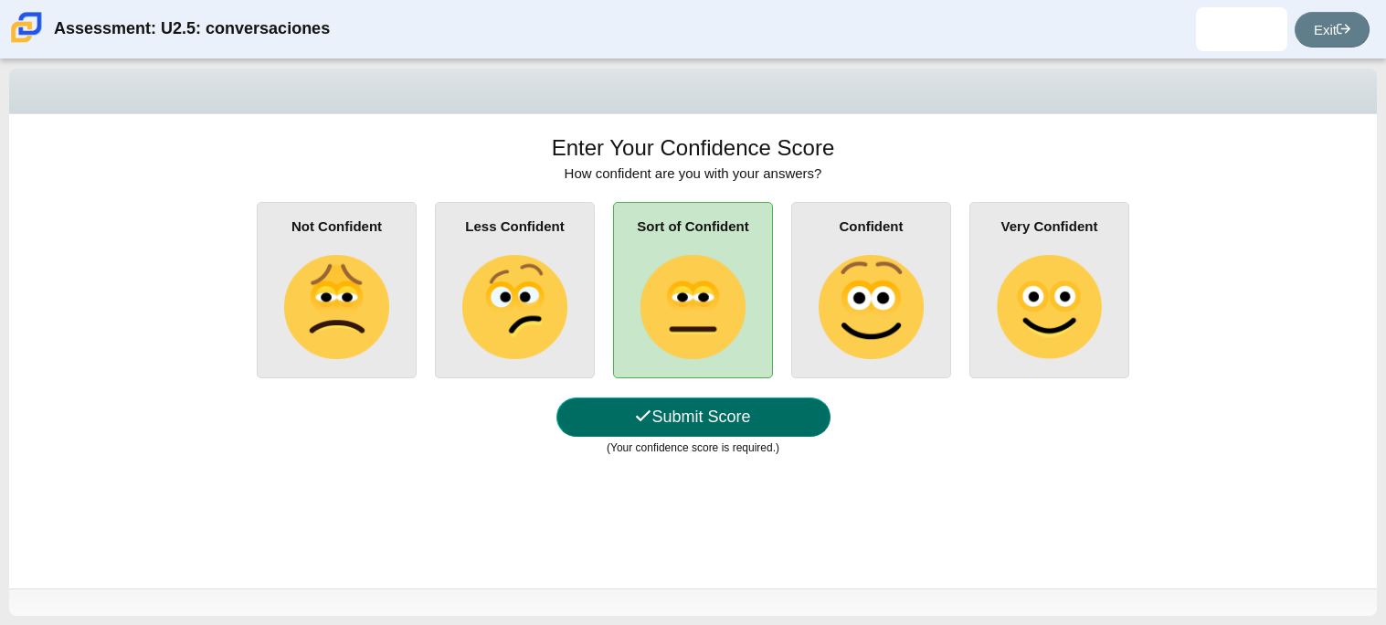
click at [695, 411] on button "Submit Score" at bounding box center [693, 416] width 274 height 39
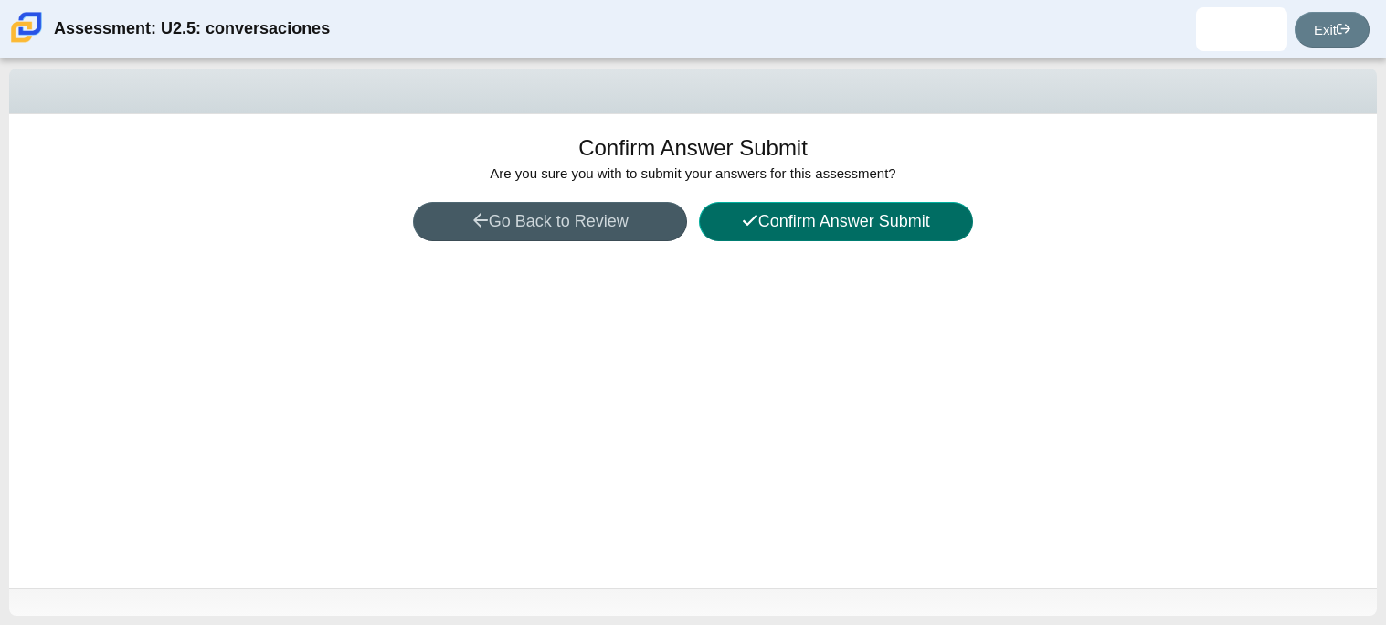
click at [912, 221] on button "Confirm Answer Submit" at bounding box center [836, 221] width 274 height 39
